Goal: Task Accomplishment & Management: Use online tool/utility

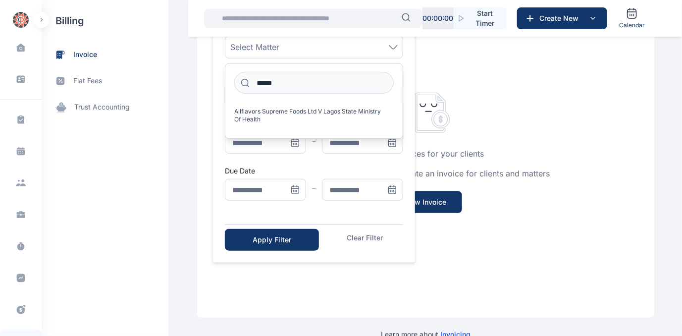
scroll to position [0, 50]
click at [108, 219] on div "billing invoice flat fees trust accounting" at bounding box center [105, 168] width 127 height 336
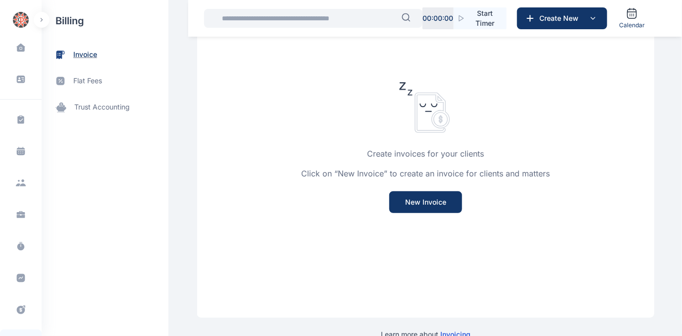
click at [87, 53] on span "invoice" at bounding box center [85, 55] width 24 height 10
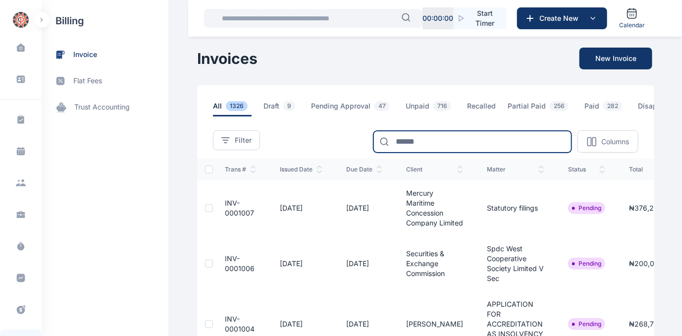
click at [420, 145] on input at bounding box center [473, 142] width 198 height 22
type input "*"
click at [405, 144] on input at bounding box center [473, 142] width 198 height 22
type input "***"
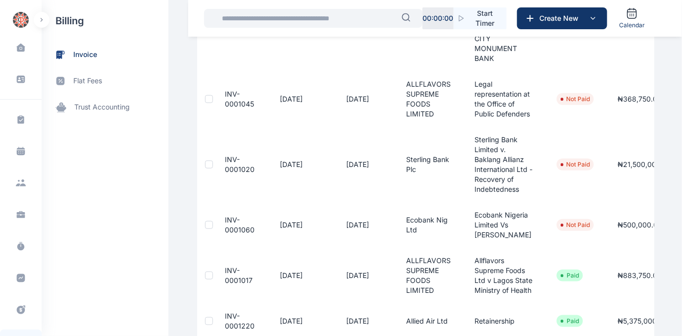
scroll to position [252, 0]
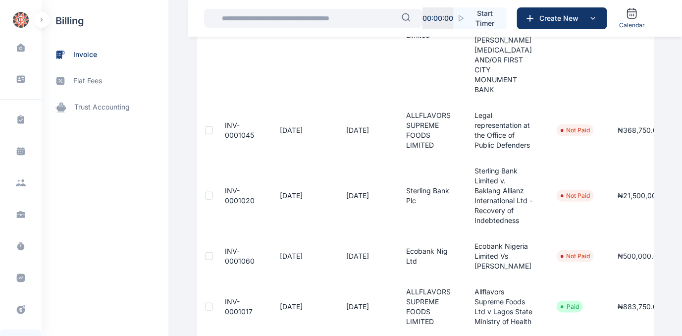
click at [227, 127] on span "INV-0001045" at bounding box center [239, 130] width 29 height 18
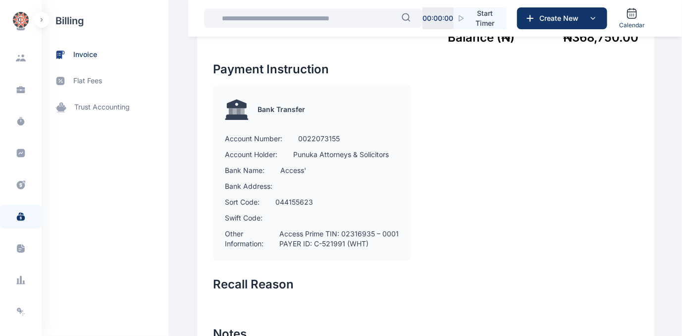
scroll to position [127, 0]
click at [17, 279] on icon at bounding box center [17, 280] width 1 height 6
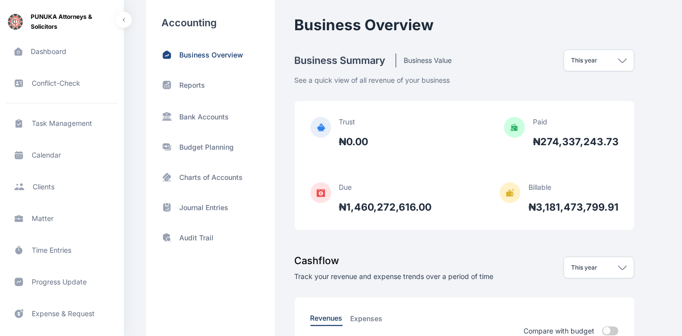
click at [196, 78] on div "Business Overview Reports Bank Accounts Budget Planning Charts of Accounts Jour…" at bounding box center [210, 146] width 97 height 193
click at [195, 81] on p "Reports" at bounding box center [193, 85] width 26 height 10
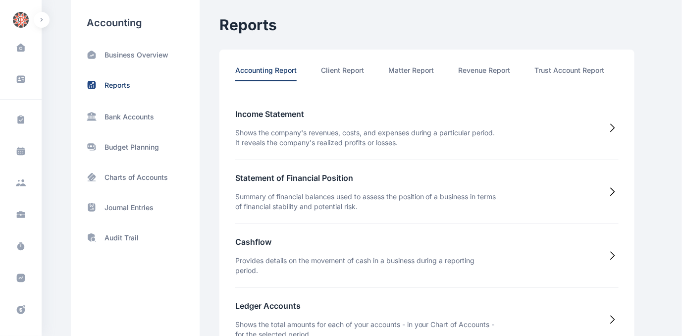
scroll to position [0, 52]
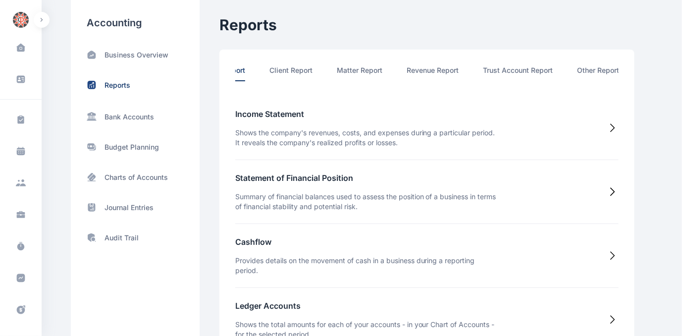
click at [605, 66] on li "Other Report" at bounding box center [599, 73] width 42 height 16
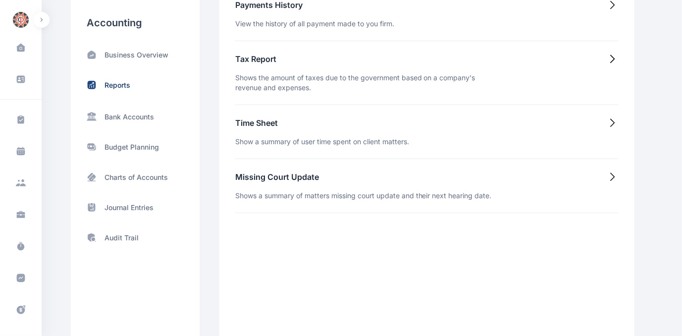
scroll to position [135, 0]
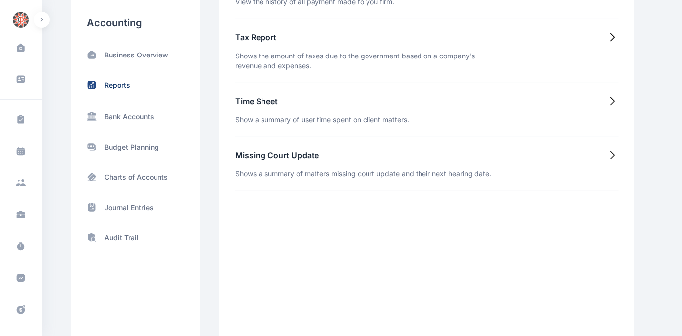
click at [252, 105] on h5 "Time Sheet" at bounding box center [322, 101] width 174 height 12
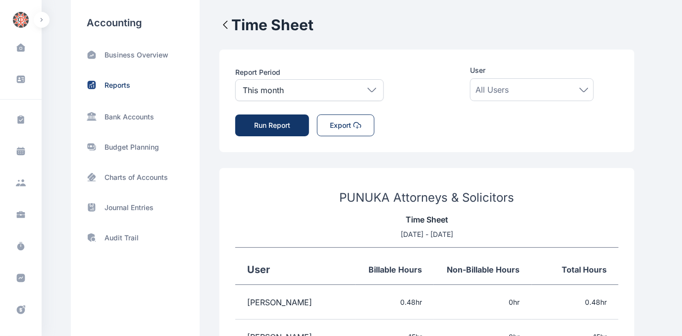
scroll to position [0, 0]
click at [369, 89] on icon at bounding box center [372, 90] width 9 height 4
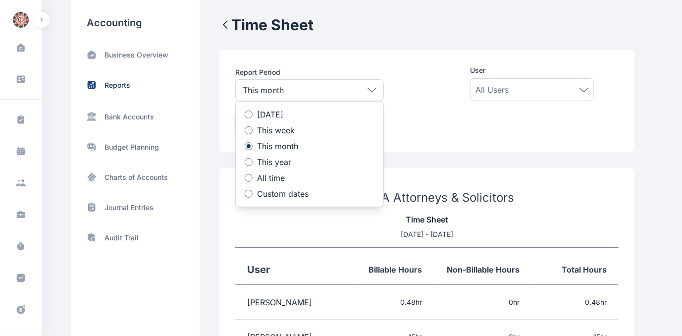
click at [248, 194] on div at bounding box center [249, 194] width 8 height 8
click at [289, 228] on icon at bounding box center [291, 228] width 10 height 10
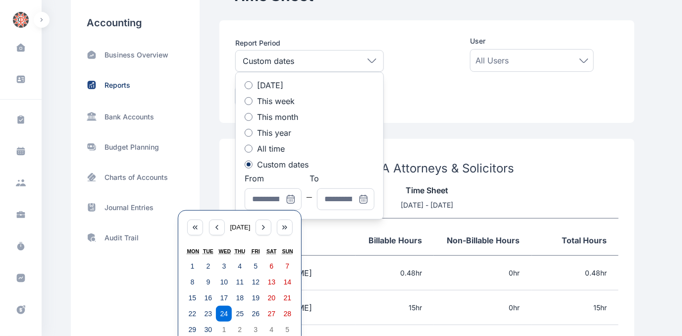
scroll to position [45, 0]
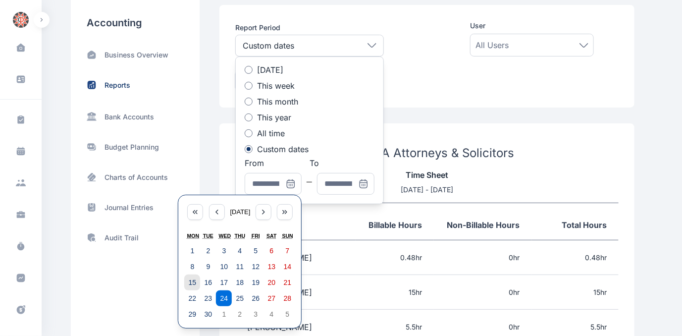
click at [194, 284] on abbr "15" at bounding box center [193, 282] width 8 height 8
type input "**********"
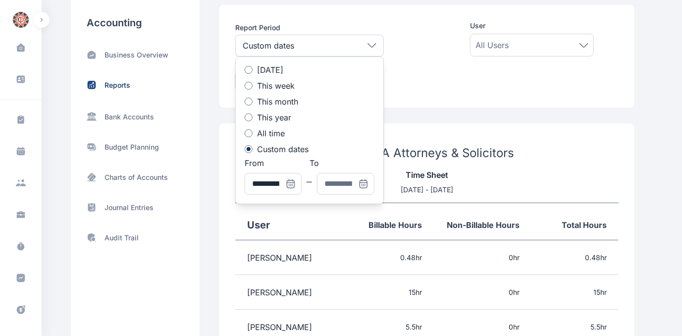
click at [363, 185] on icon at bounding box center [364, 184] width 10 height 10
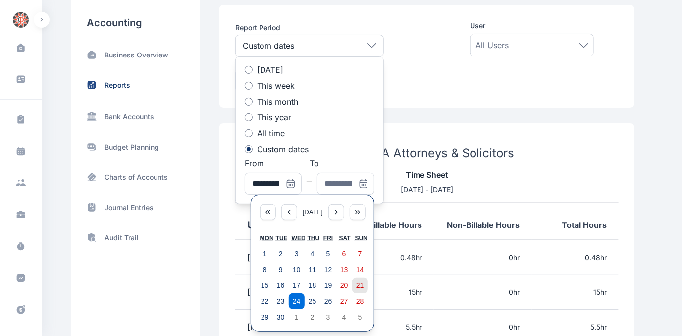
click at [359, 281] on abbr "21" at bounding box center [360, 285] width 8 height 8
type input "**********"
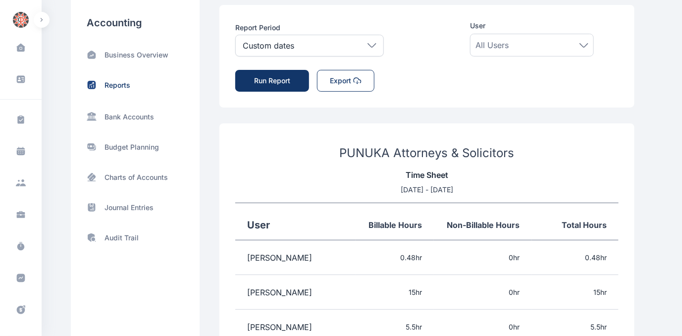
click at [263, 84] on button "Run Report" at bounding box center [272, 81] width 74 height 22
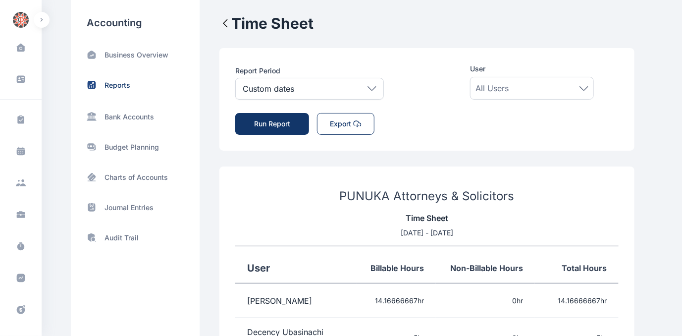
scroll to position [0, 0]
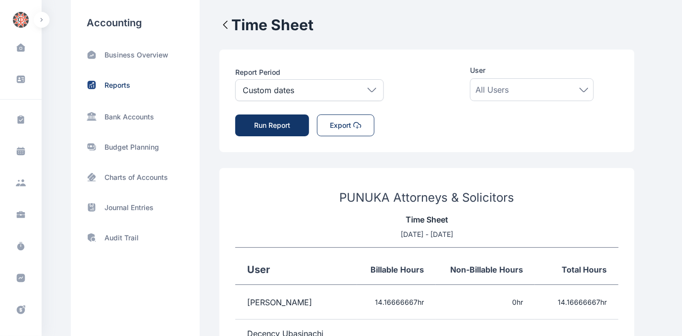
click at [341, 124] on button "Export" at bounding box center [345, 125] width 57 height 22
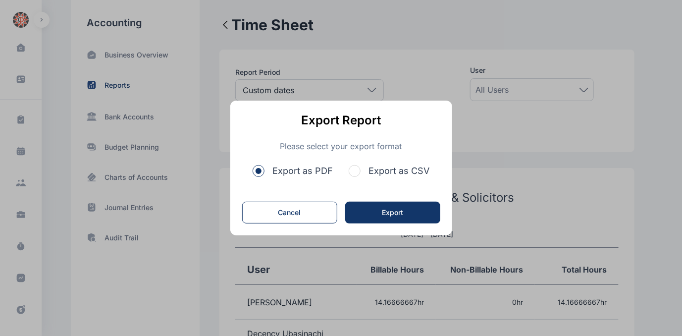
click at [354, 169] on span "button" at bounding box center [355, 171] width 12 height 12
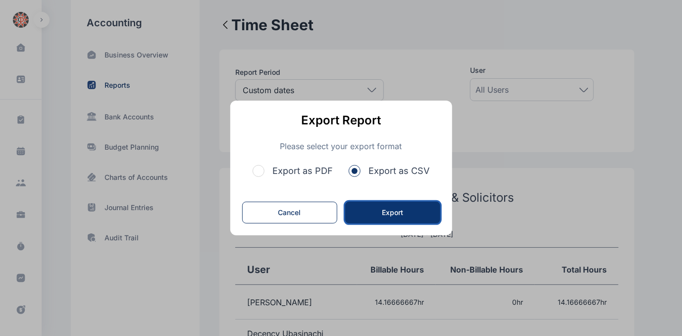
click at [383, 212] on button "Export" at bounding box center [392, 213] width 95 height 22
